Goal: Information Seeking & Learning: Find specific fact

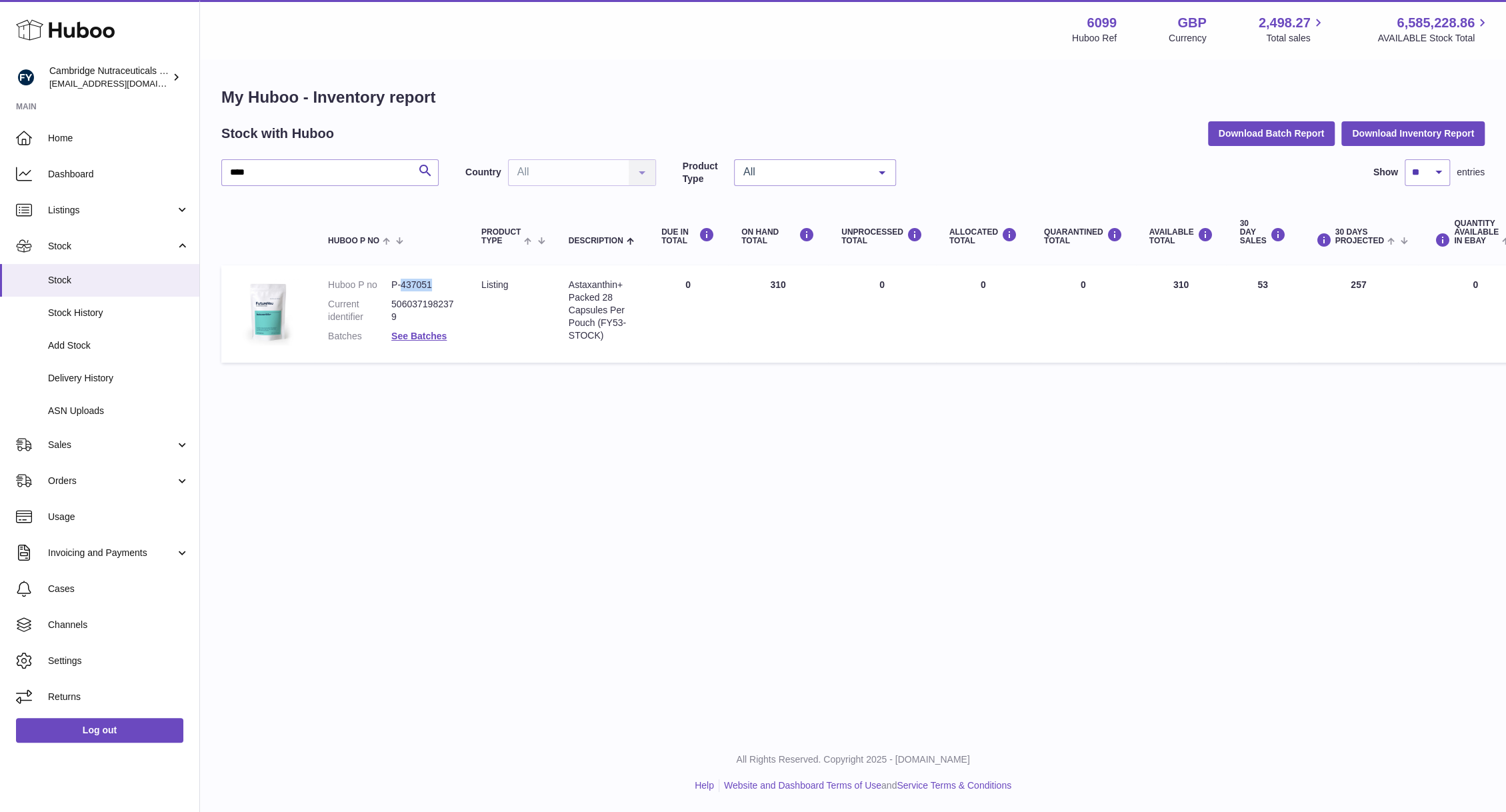
drag, startPoint x: 434, startPoint y: 284, endPoint x: 403, endPoint y: 283, distance: 31.0
click at [403, 283] on dd "P-437051" at bounding box center [423, 285] width 63 height 13
copy dd "437051"
drag, startPoint x: 255, startPoint y: 170, endPoint x: 175, endPoint y: 175, distance: 80.2
click at [175, 175] on div "Huboo Cambridge Nutraceuticals Ltd [EMAIL_ADDRESS][DOMAIN_NAME] Main Home Dashb…" at bounding box center [753, 406] width 1506 height 812
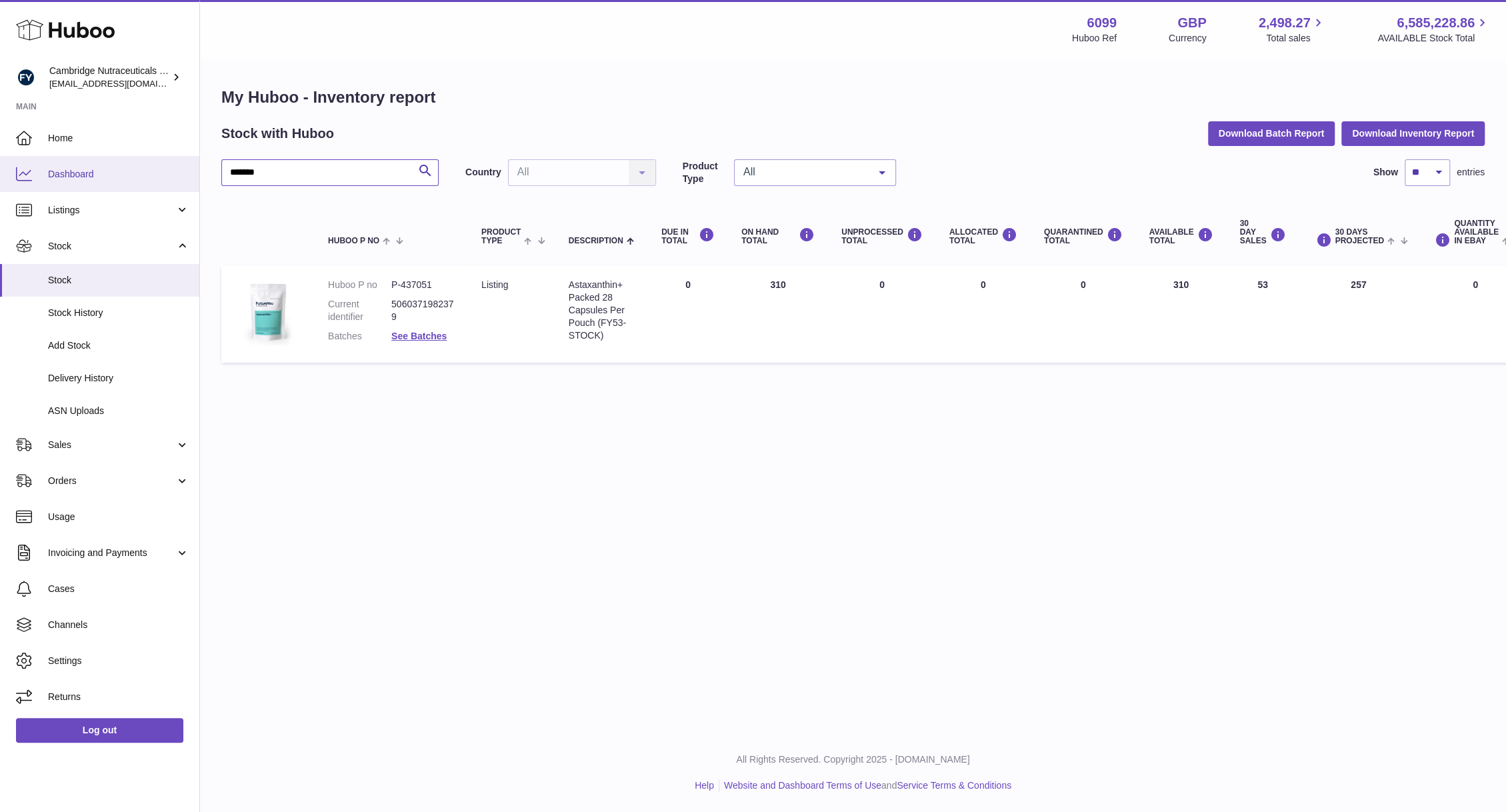
type input "*******"
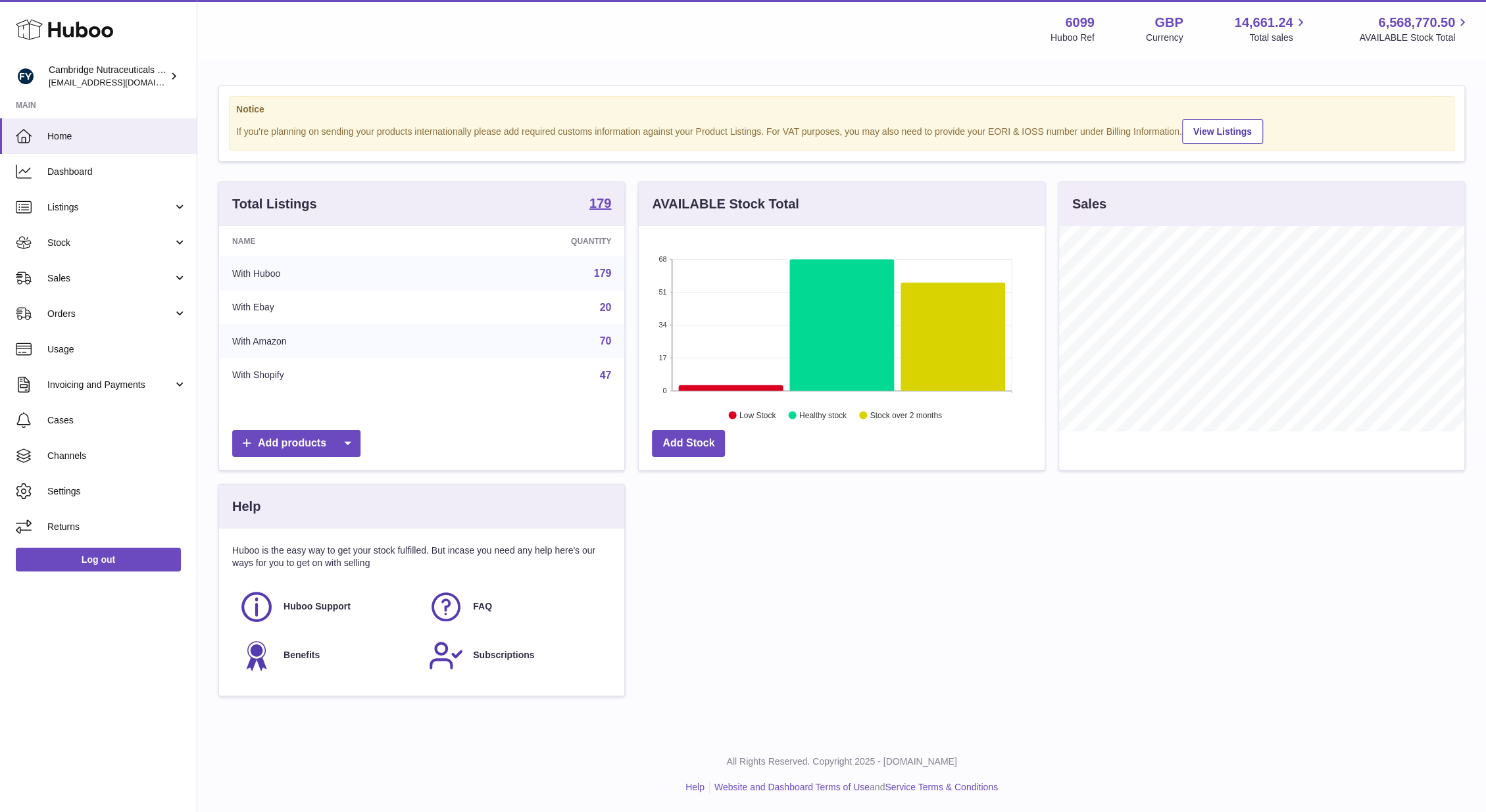
scroll to position [205, 405]
click at [118, 562] on link "Log out" at bounding box center [98, 560] width 165 height 24
